Goal: Task Accomplishment & Management: Manage account settings

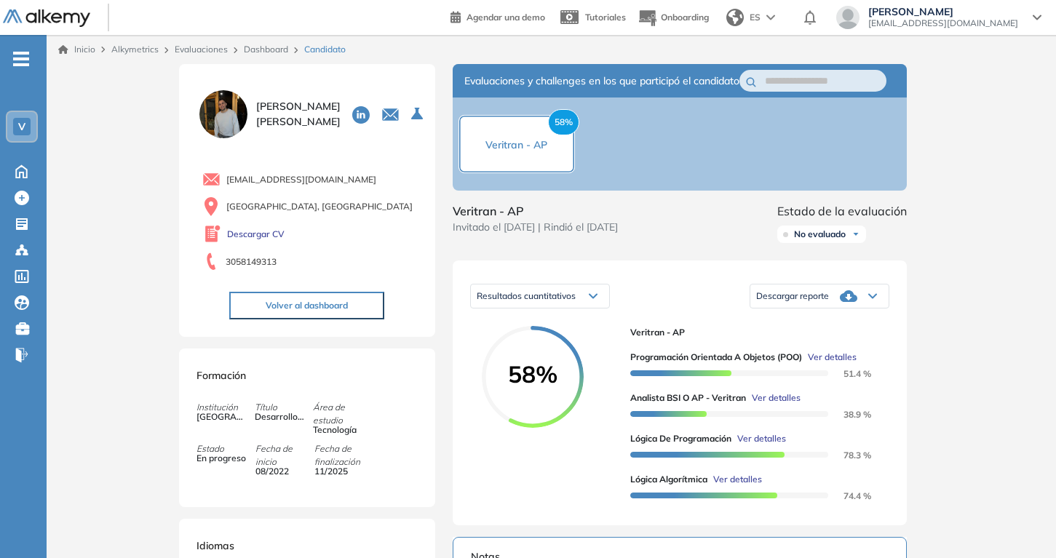
click at [262, 43] on div "Dashboard" at bounding box center [268, 49] width 60 height 13
click at [261, 47] on link "Dashboard" at bounding box center [266, 49] width 44 height 11
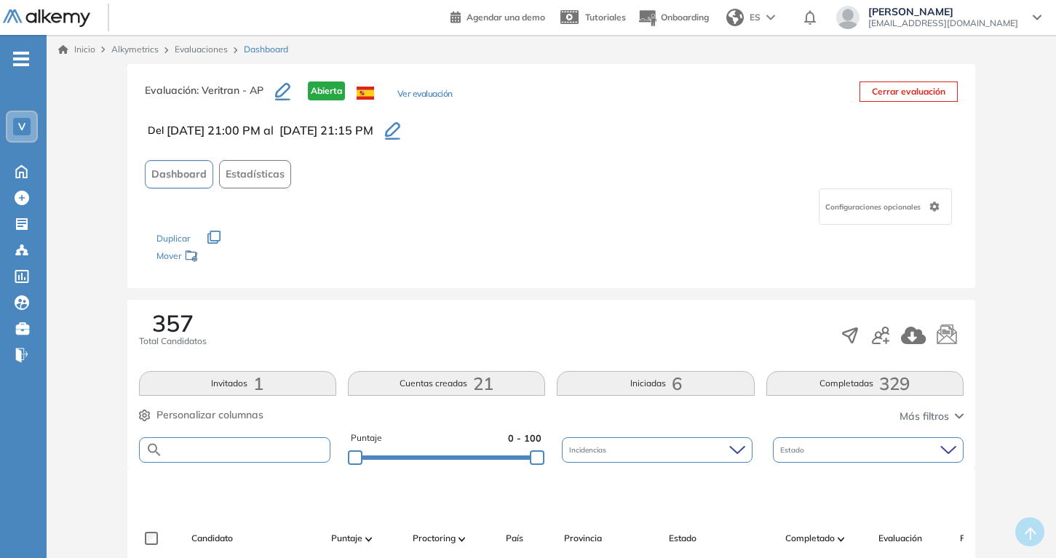
click at [269, 447] on input "text" at bounding box center [246, 450] width 167 height 11
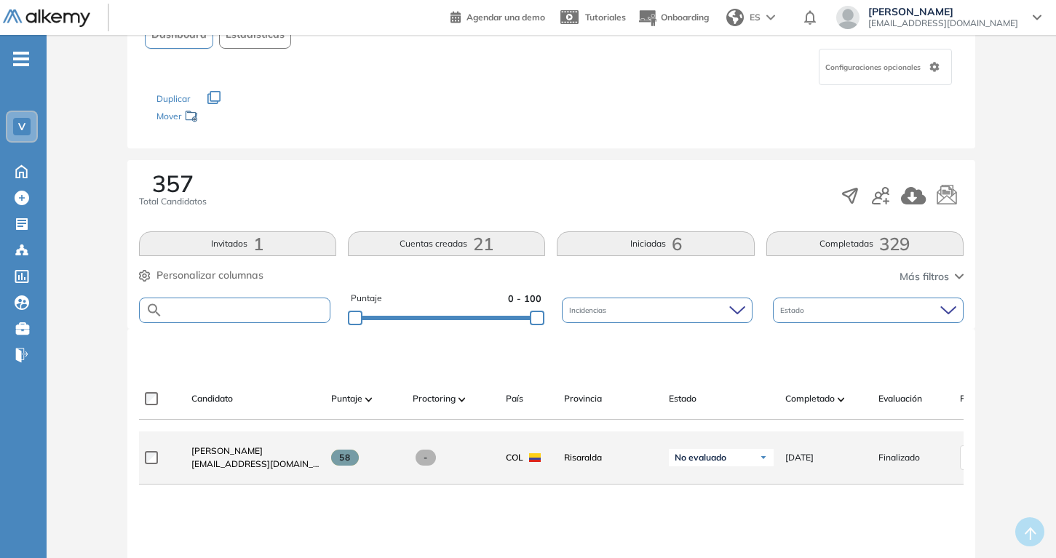
scroll to position [192, 0]
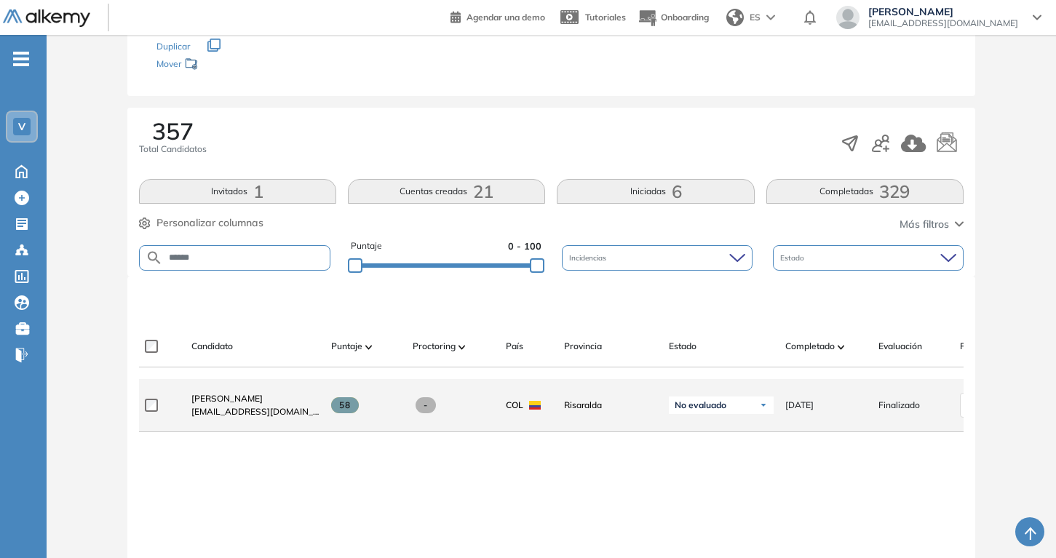
type input "******"
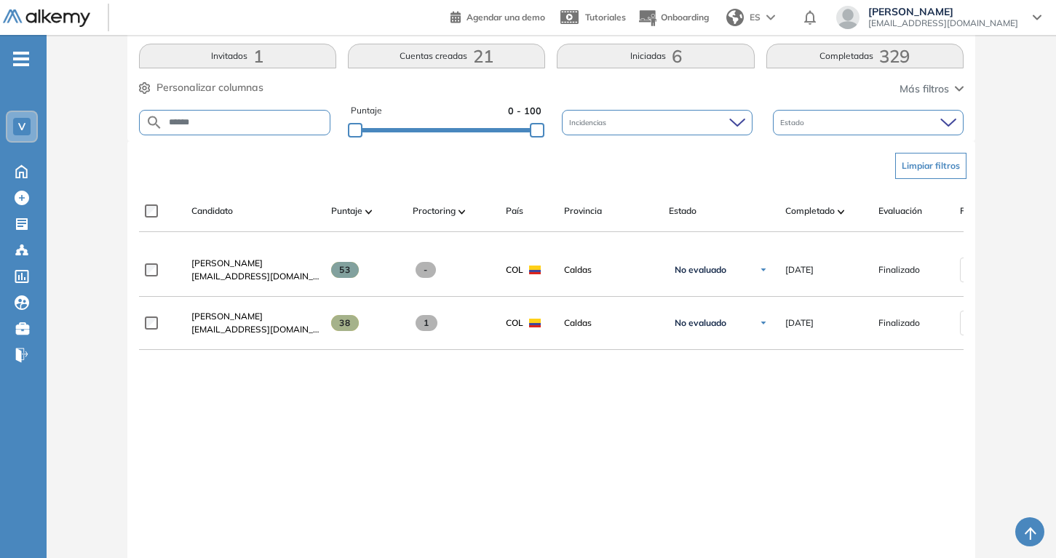
scroll to position [373, 0]
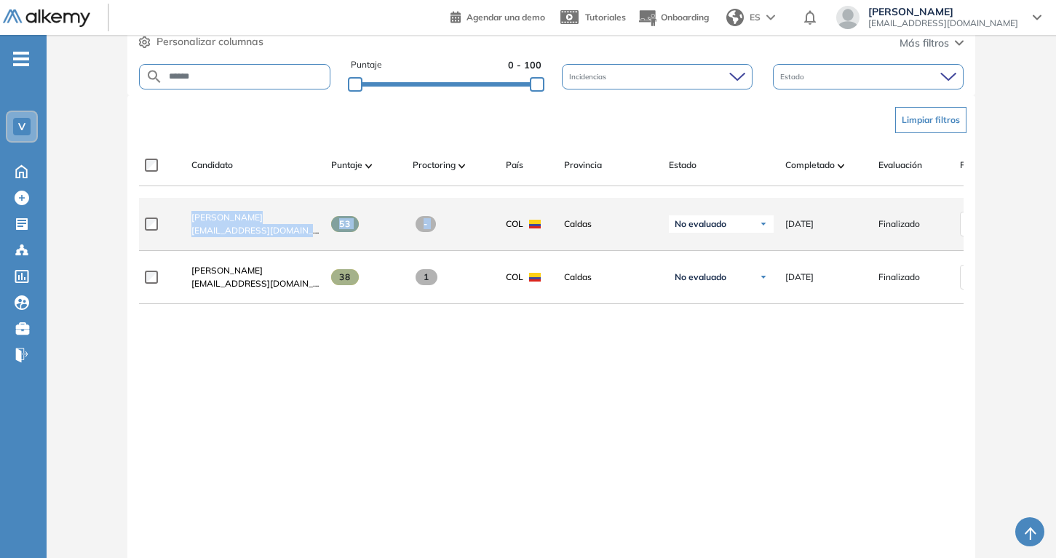
drag, startPoint x: 186, startPoint y: 215, endPoint x: 495, endPoint y: 223, distance: 308.6
click at [495, 223] on div "[PERSON_NAME] [EMAIL_ADDRESS][DOMAIN_NAME] 53 - COL [PERSON_NAME] No evaluado N…" at bounding box center [628, 224] width 978 height 53
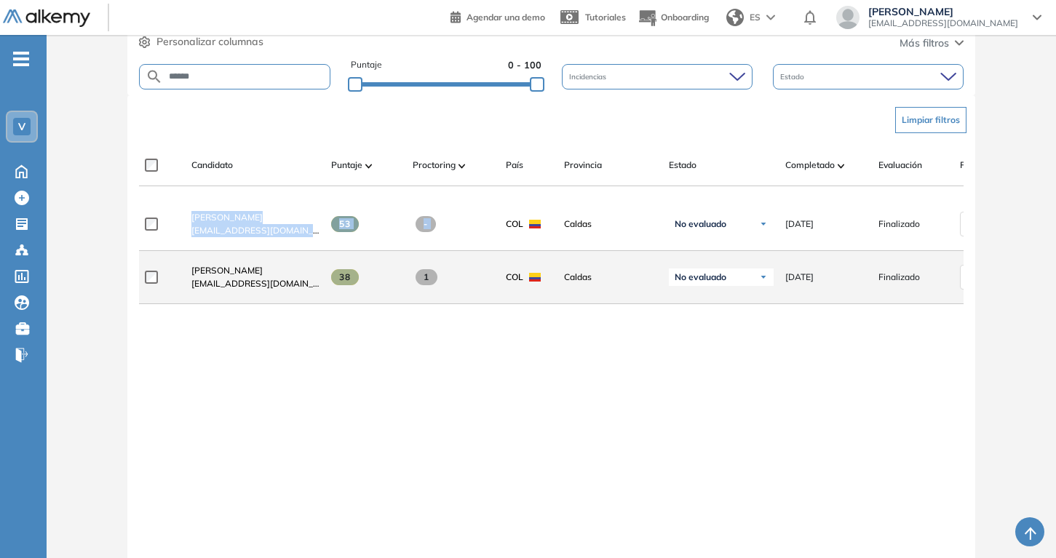
copy div "[PERSON_NAME] [EMAIL_ADDRESS][DOMAIN_NAME] 53 -"
click at [154, 274] on div at bounding box center [162, 277] width 35 height 36
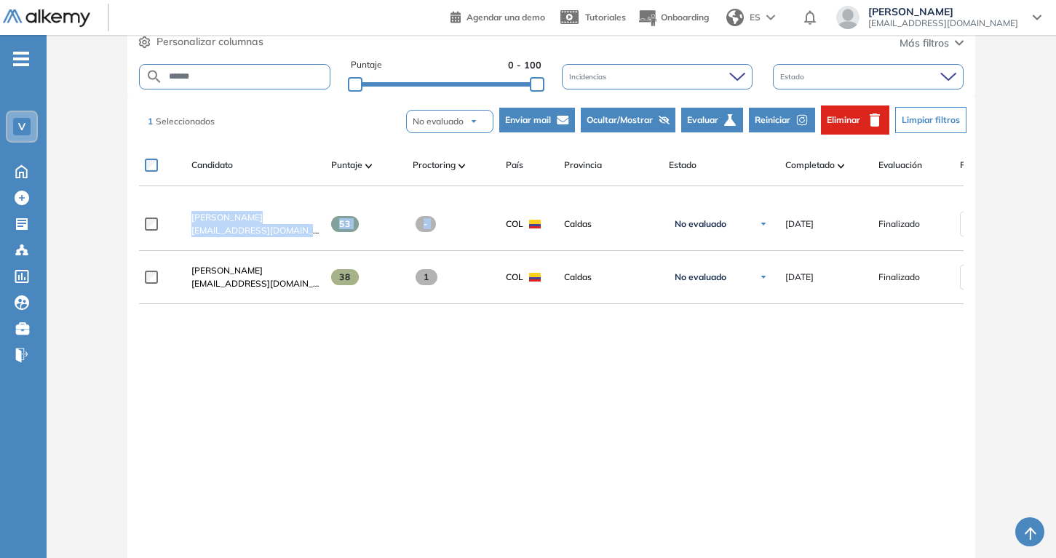
click at [827, 123] on span "Eliminar" at bounding box center [843, 120] width 33 height 13
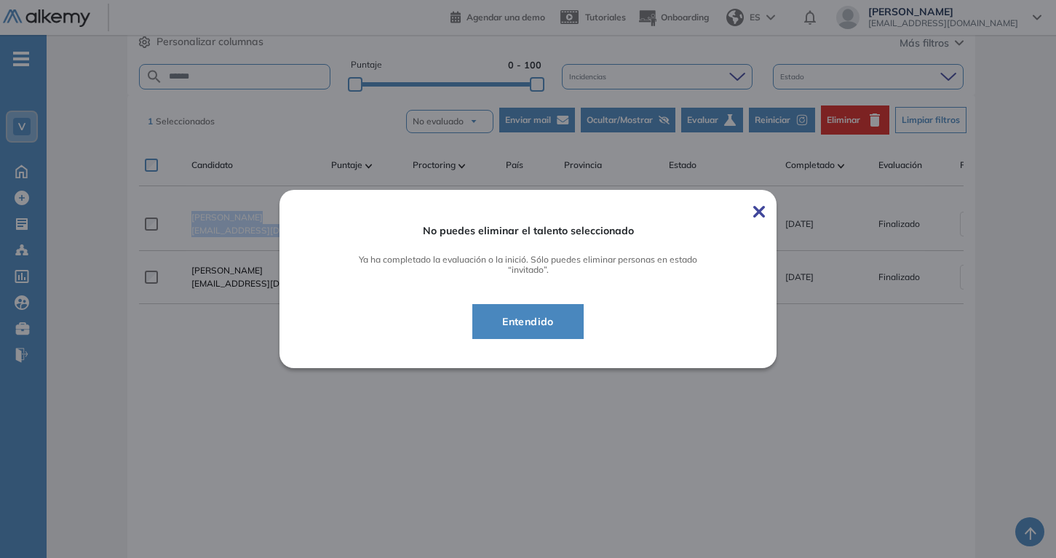
click at [565, 328] on span "Entendido" at bounding box center [527, 321] width 75 height 17
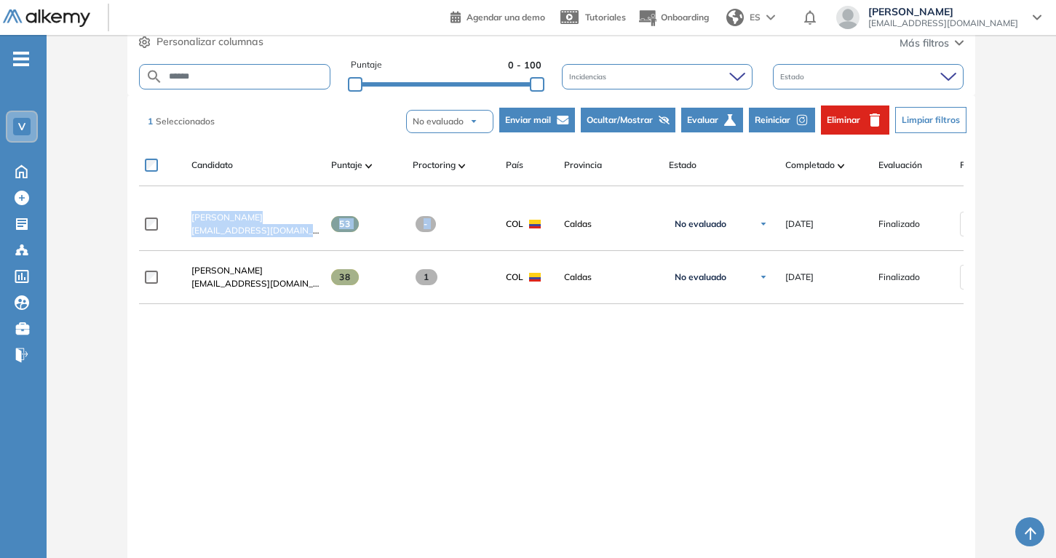
click at [510, 316] on div at bounding box center [551, 310] width 824 height 12
click at [403, 330] on div "[PERSON_NAME] [EMAIL_ADDRESS][DOMAIN_NAME] 53 - COL [PERSON_NAME] No evaluado N…" at bounding box center [551, 373] width 824 height 351
click at [881, 122] on icon "button" at bounding box center [874, 119] width 17 height 17
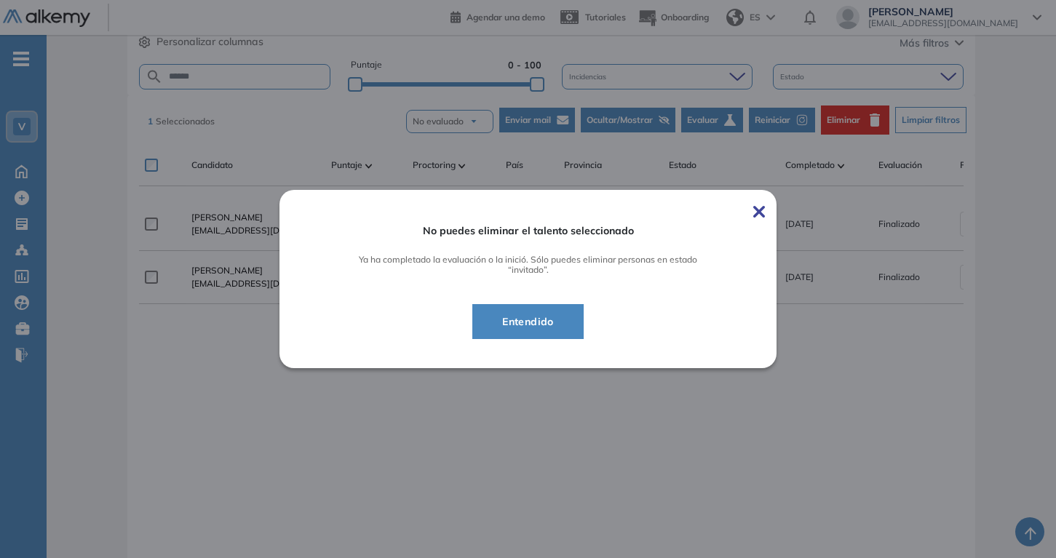
click at [524, 317] on span "Entendido" at bounding box center [527, 321] width 75 height 17
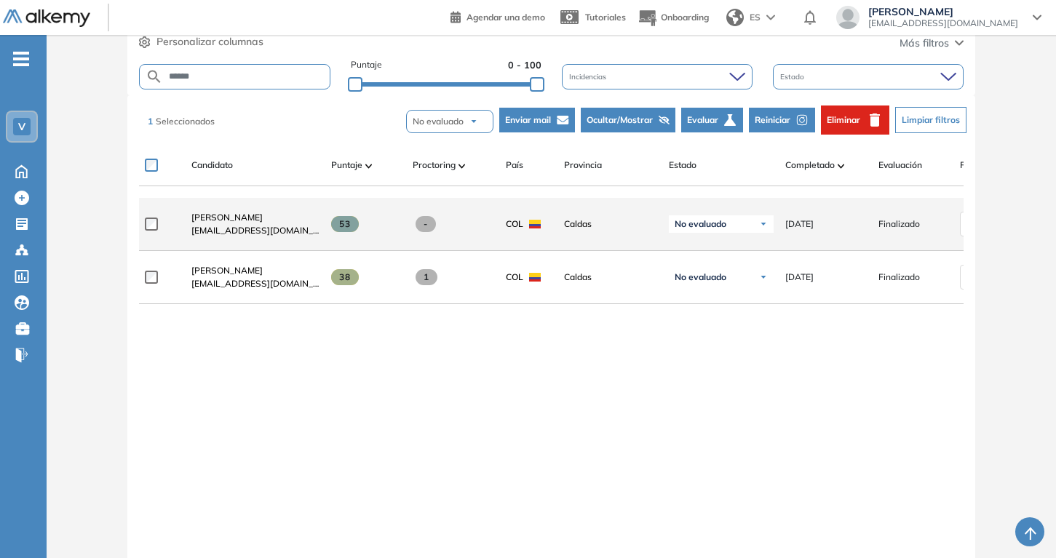
click at [423, 227] on span at bounding box center [425, 224] width 21 height 16
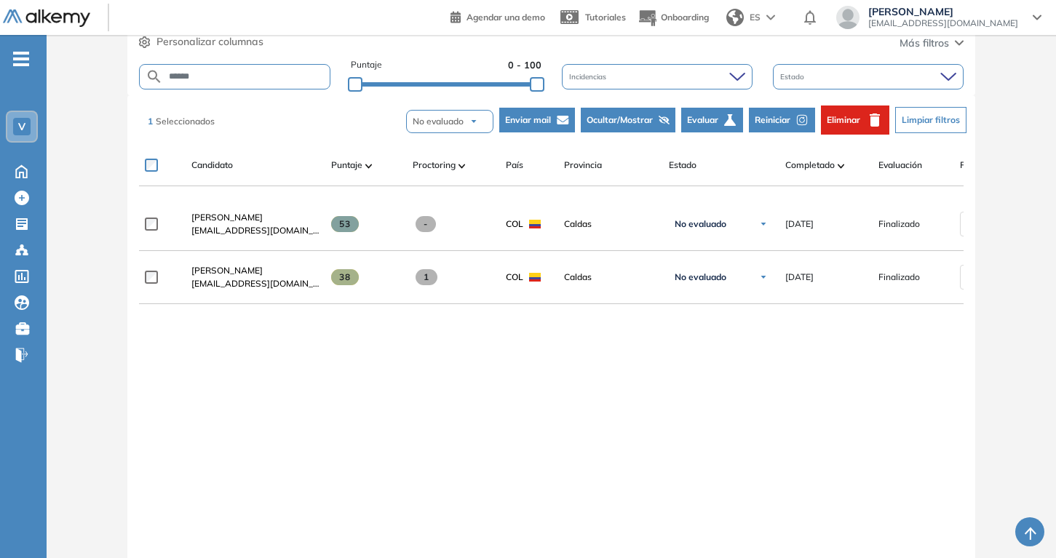
click at [874, 190] on div at bounding box center [907, 192] width 81 height 12
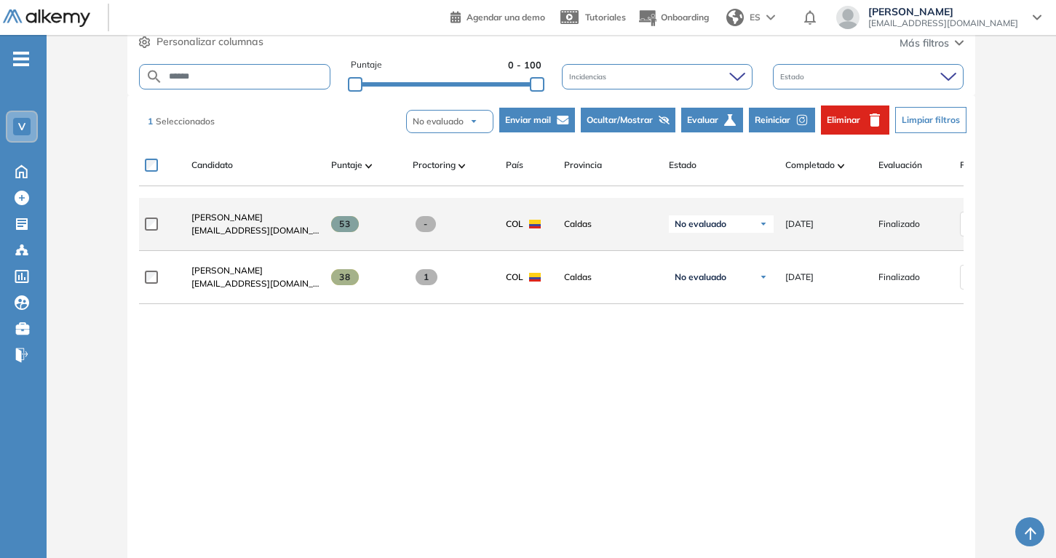
click at [871, 209] on div "[PERSON_NAME] [EMAIL_ADDRESS][DOMAIN_NAME] 53 - COL [PERSON_NAME] No evaluado N…" at bounding box center [628, 224] width 978 height 53
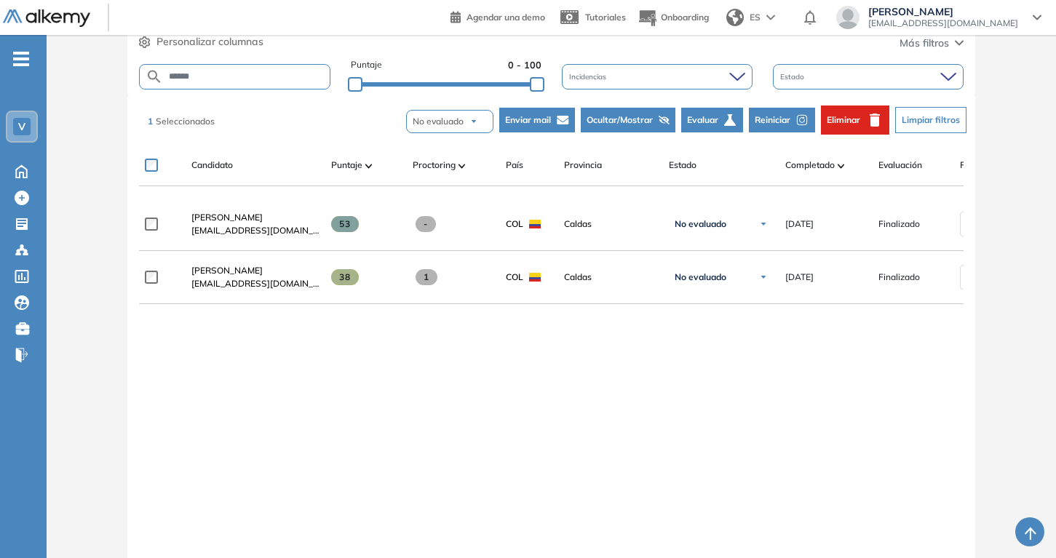
scroll to position [0, 153]
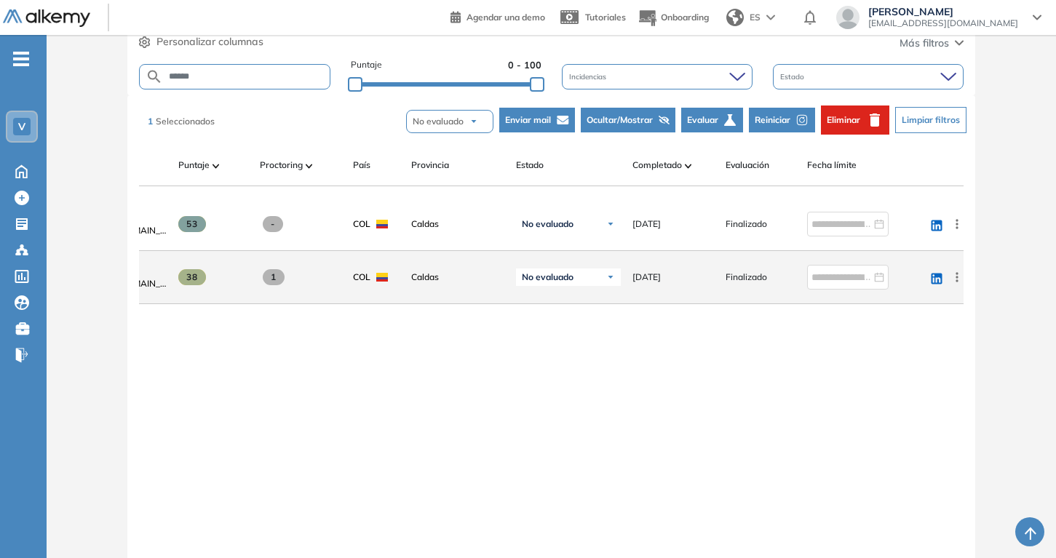
click at [954, 292] on div "linkedin Ver perfil Enviar email Ocultar Evaluar Reiniciar Eliminar" at bounding box center [943, 277] width 41 height 41
click at [954, 280] on icon at bounding box center [957, 277] width 15 height 15
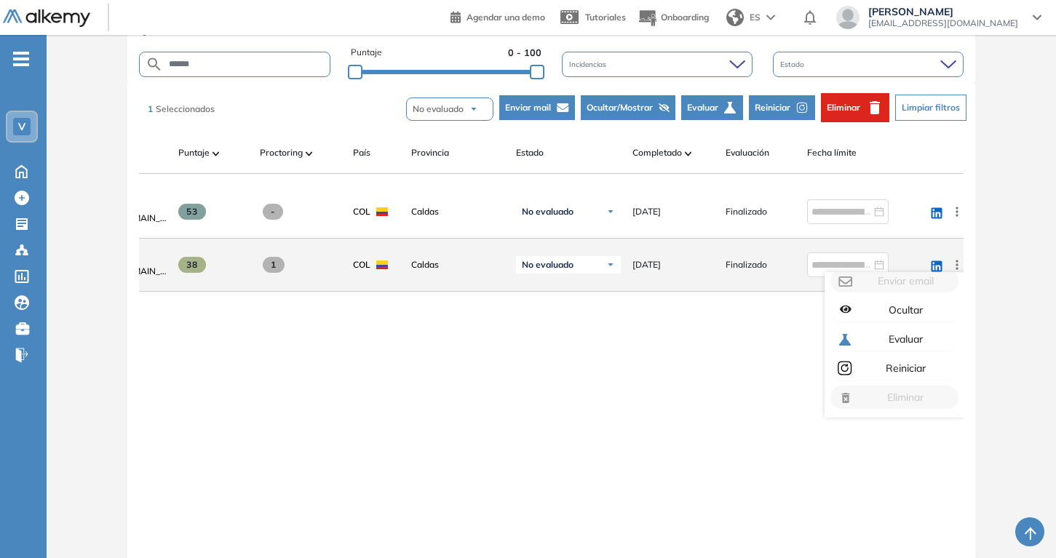
scroll to position [389, 0]
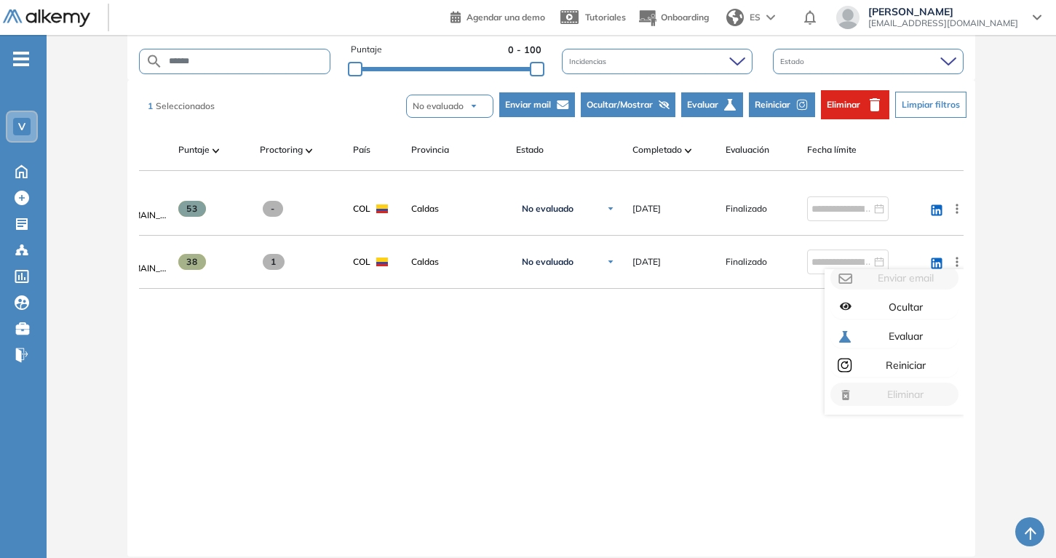
click at [781, 331] on div "[PERSON_NAME] [EMAIL_ADDRESS][DOMAIN_NAME] 53 - COL [PERSON_NAME] No evaluado N…" at bounding box center [551, 358] width 824 height 351
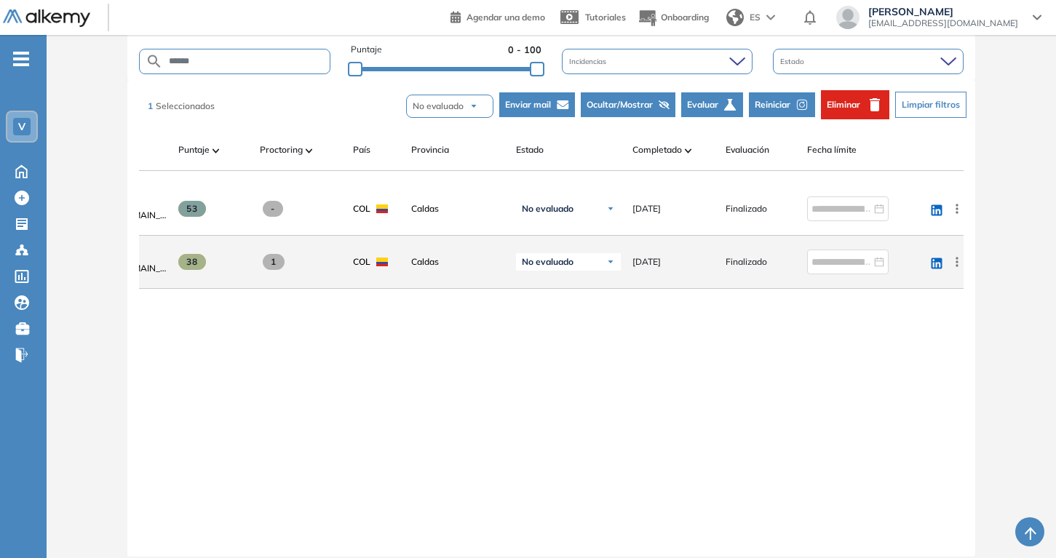
click at [950, 275] on div "linkedin Ver perfil Enviar email Ocultar Evaluar Reiniciar Eliminar" at bounding box center [943, 262] width 41 height 41
click at [950, 269] on icon at bounding box center [957, 262] width 15 height 15
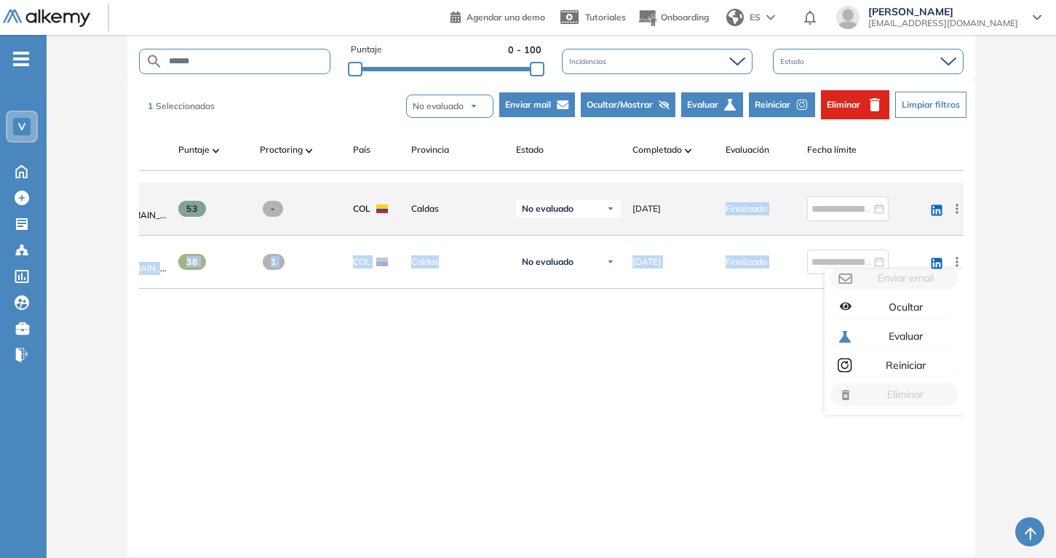
drag, startPoint x: 731, startPoint y: 204, endPoint x: 733, endPoint y: 194, distance: 9.7
click at [731, 196] on div "[PERSON_NAME] [EMAIL_ADDRESS][DOMAIN_NAME] 53 - COL [PERSON_NAME] No evaluado N…" at bounding box center [551, 358] width 824 height 351
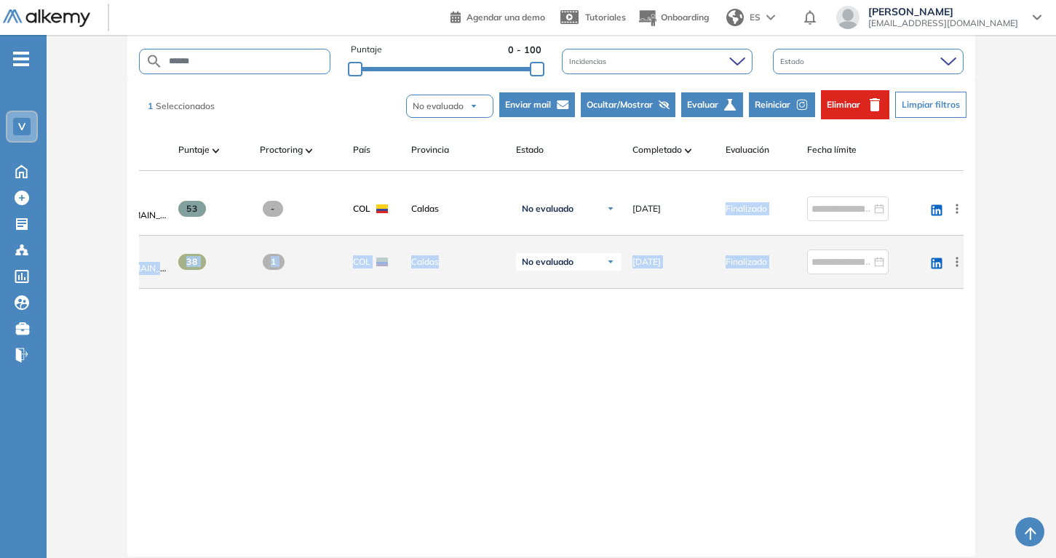
click at [235, 270] on div "38" at bounding box center [213, 262] width 70 height 16
